Goal: Information Seeking & Learning: Learn about a topic

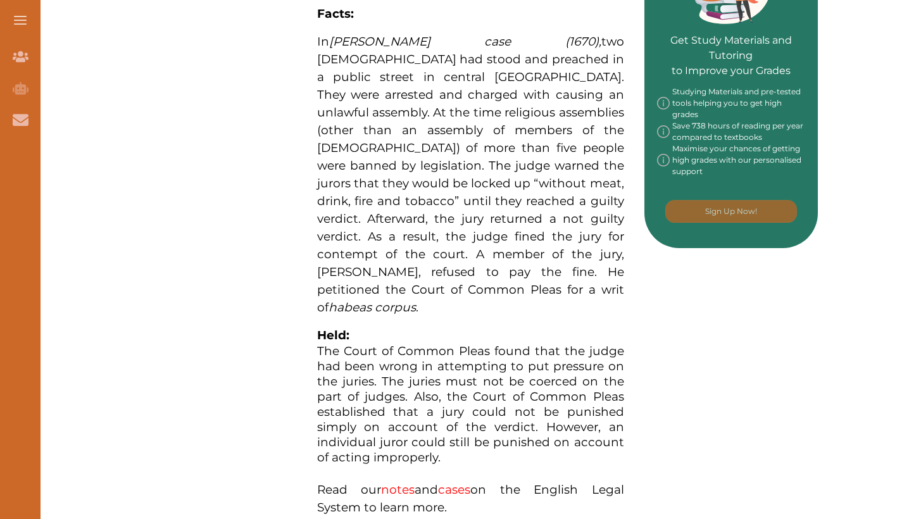
scroll to position [634, 0]
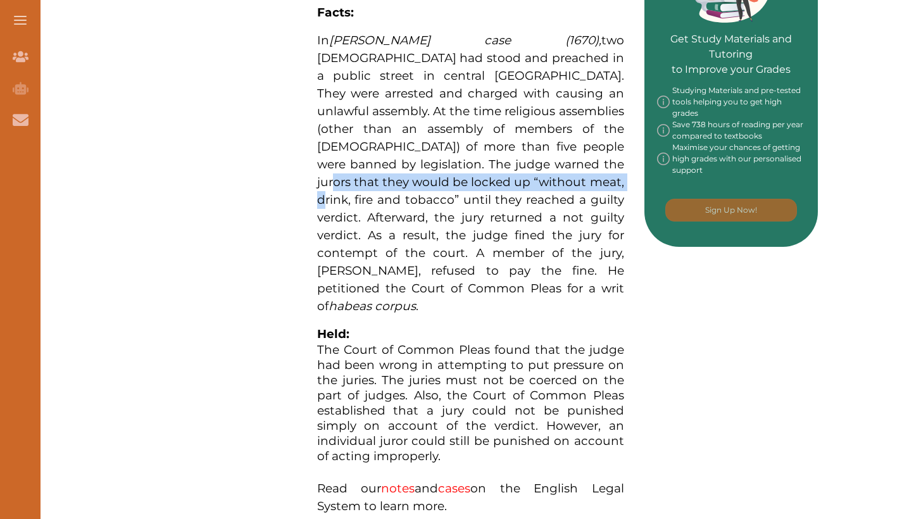
drag, startPoint x: 410, startPoint y: 161, endPoint x: 401, endPoint y: 182, distance: 22.1
click at [401, 182] on span "two [DEMOGRAPHIC_DATA] had stood and preached in a public street in central [GE…" at bounding box center [470, 173] width 307 height 280
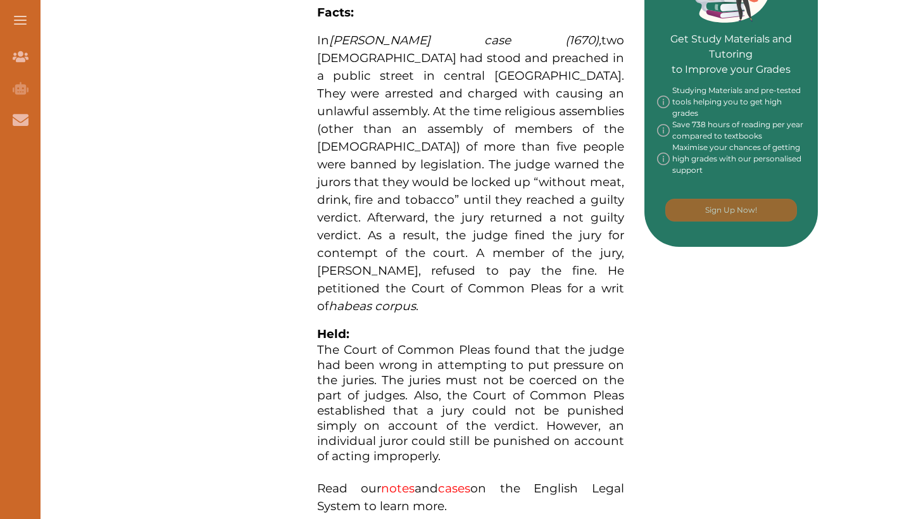
click at [360, 372] on div "We do not allow selecting and copying of our content. You can get our subscript…" at bounding box center [454, 259] width 909 height 519
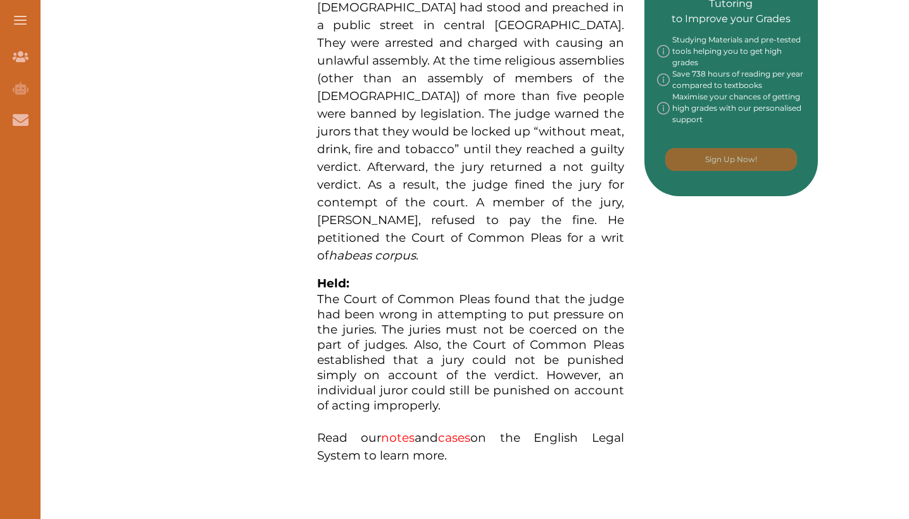
scroll to position [685, 0]
click at [723, 343] on div "Want to secure high grades in English Legal System ? We’ve created a FREE check…" at bounding box center [470, 29] width 695 height 1104
